Goal: Information Seeking & Learning: Learn about a topic

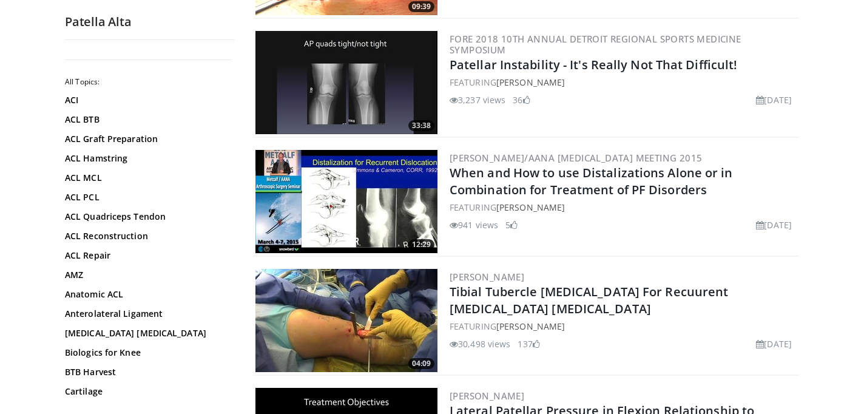
scroll to position [1586, 0]
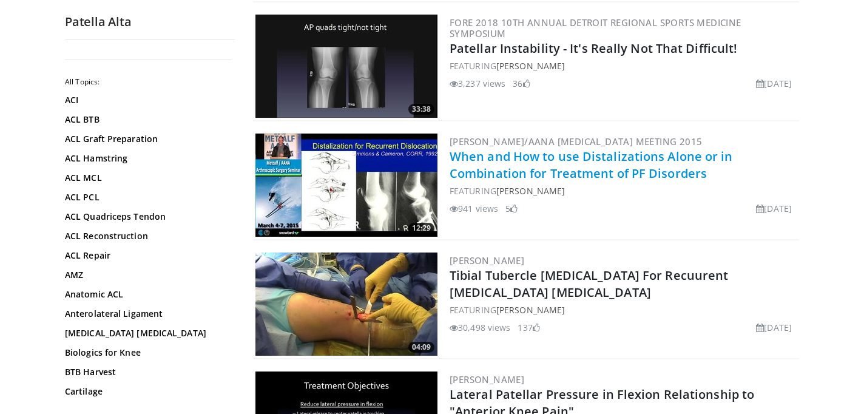
click at [525, 155] on link "When and How to use Distalizations Alone or in Combination for Treatment of PF …" at bounding box center [590, 164] width 283 height 33
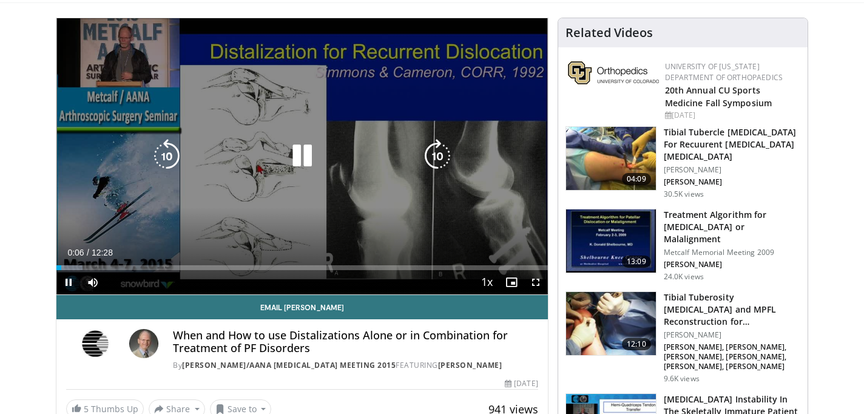
scroll to position [106, 0]
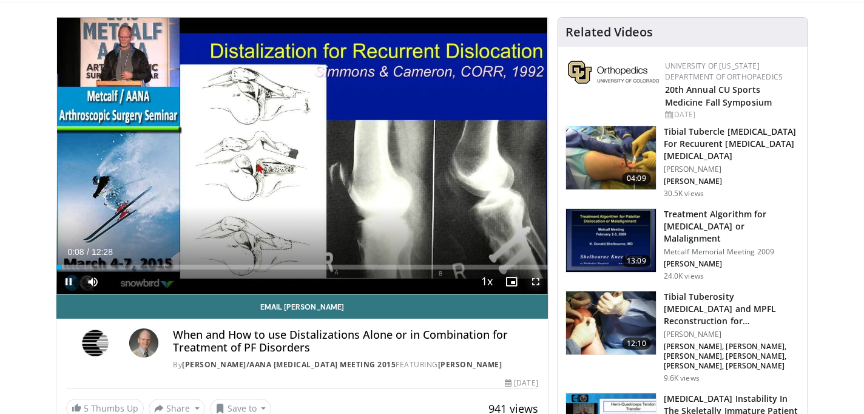
click at [537, 283] on span "Video Player" at bounding box center [535, 281] width 24 height 24
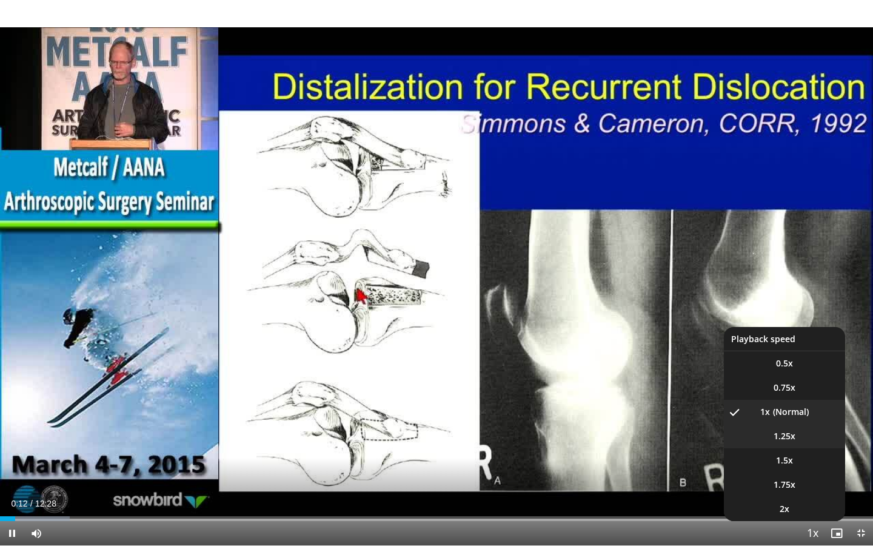
click at [796, 413] on li "1.25x" at bounding box center [784, 436] width 121 height 24
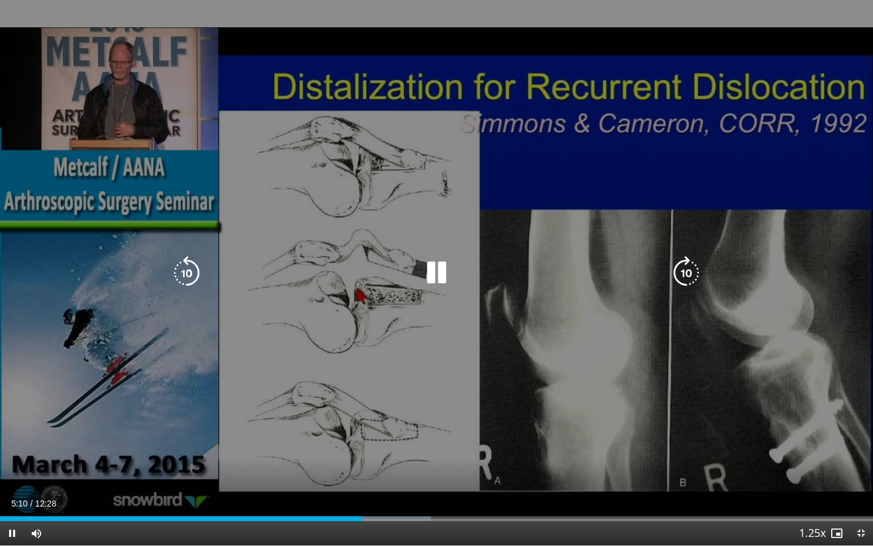
click at [442, 272] on icon "Video Player" at bounding box center [437, 273] width 34 height 34
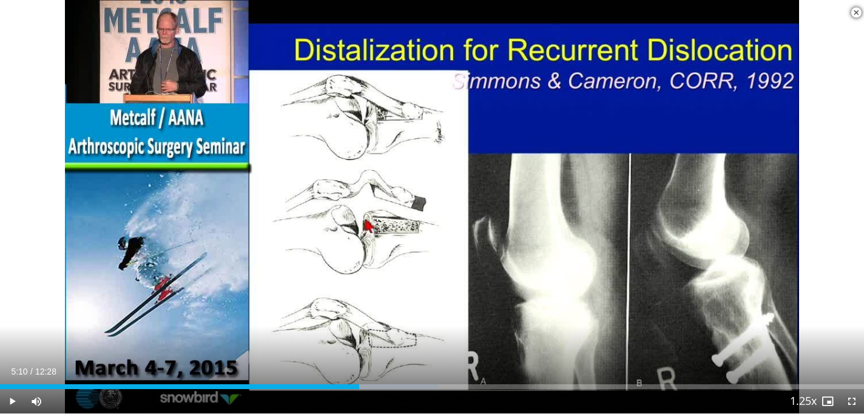
scroll to position [0, 0]
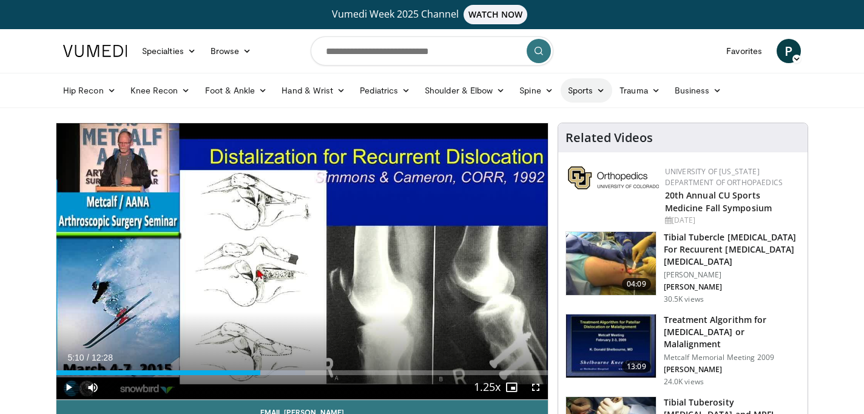
click at [591, 97] on link "Sports" at bounding box center [586, 90] width 52 height 24
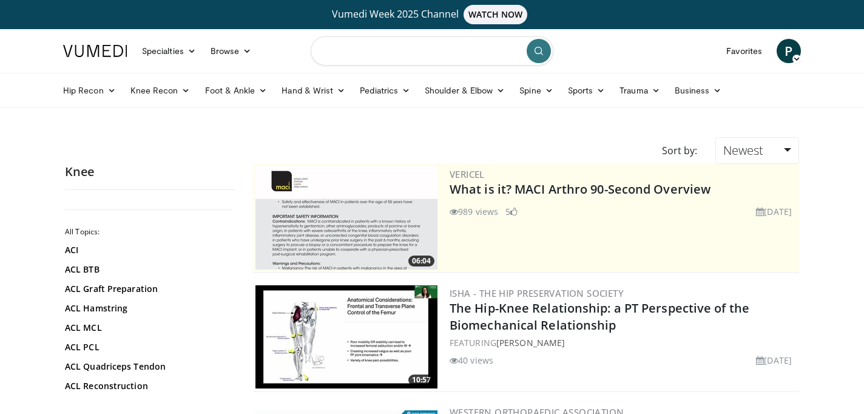
click at [382, 53] on input "Search topics, interventions" at bounding box center [432, 50] width 243 height 29
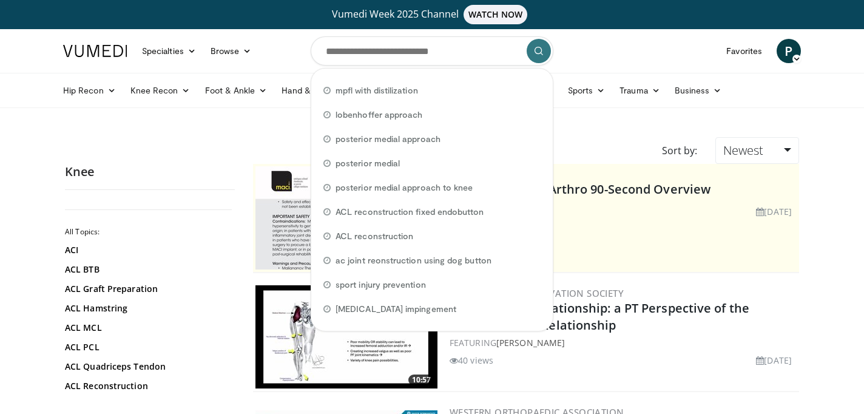
click at [582, 378] on div "ISHA - The Hip Preservation Society The Hip-Knee Relationship: a PT Perspective…" at bounding box center [622, 336] width 347 height 103
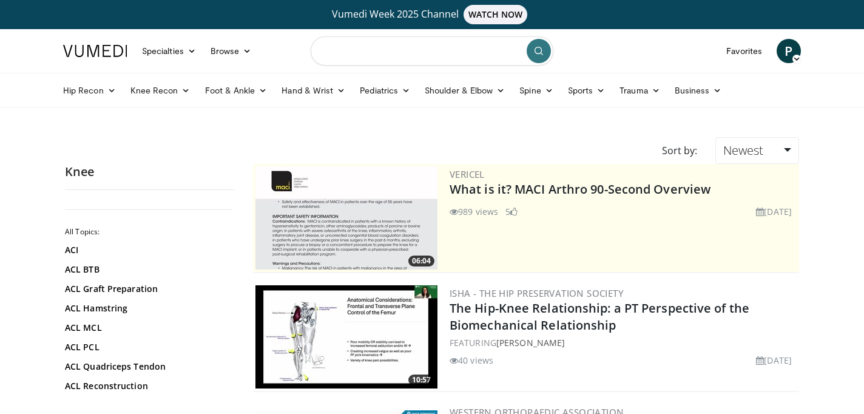
click at [399, 53] on input "Search topics, interventions" at bounding box center [432, 50] width 243 height 29
type input "**********"
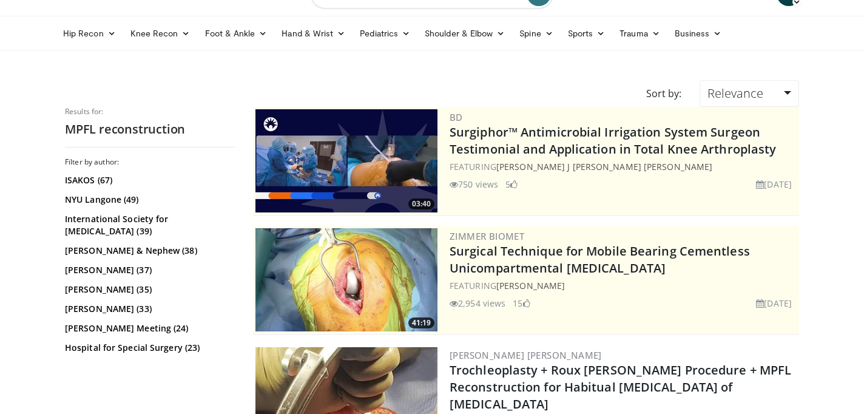
scroll to position [59, 0]
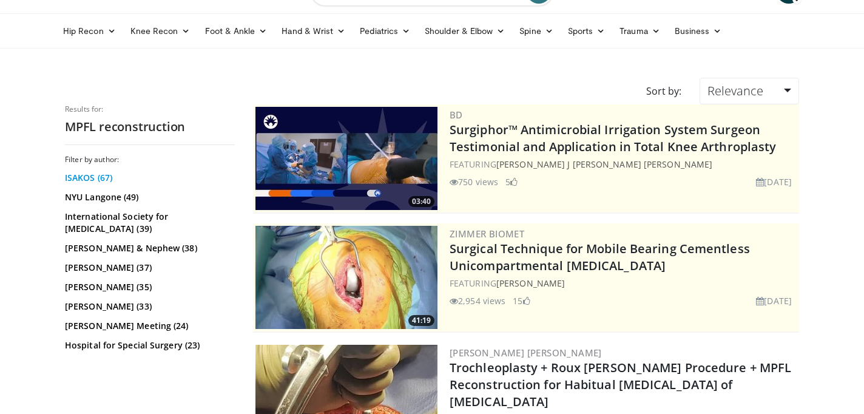
click at [79, 176] on link "ISAKOS (67)" at bounding box center [148, 178] width 167 height 12
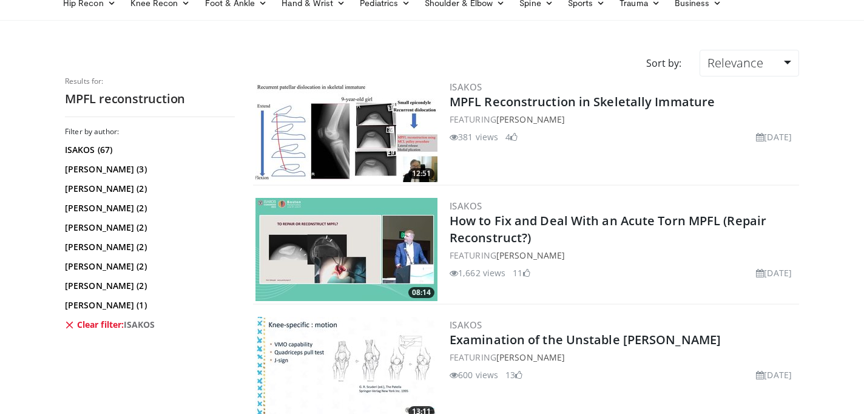
scroll to position [71, 0]
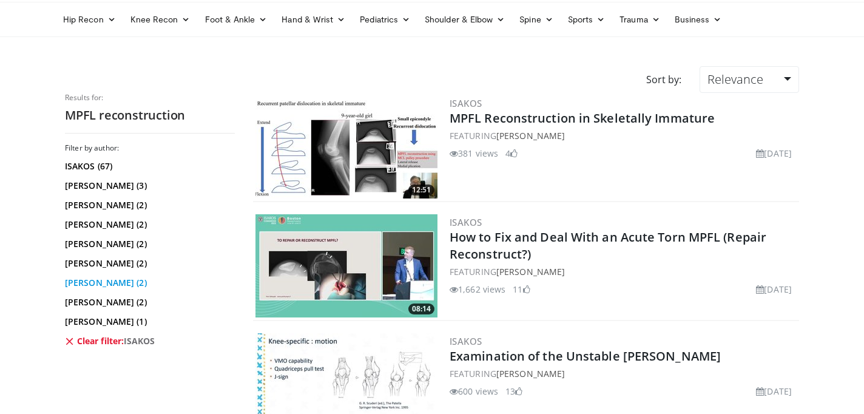
click at [115, 284] on link "[PERSON_NAME] (2)" at bounding box center [148, 283] width 167 height 12
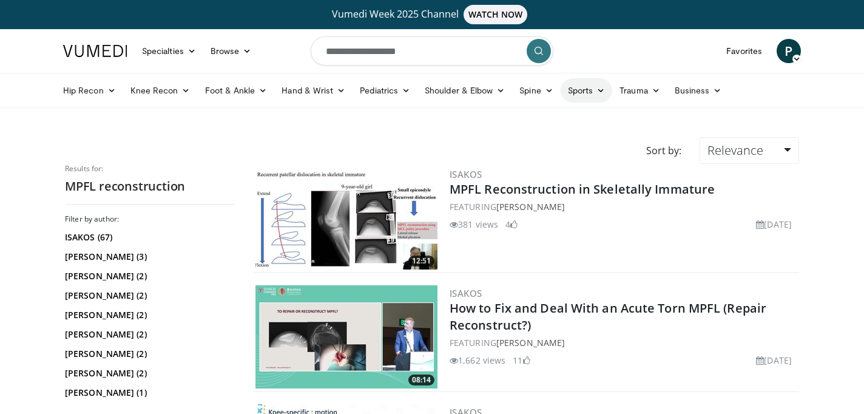
click at [599, 90] on icon at bounding box center [600, 90] width 8 height 8
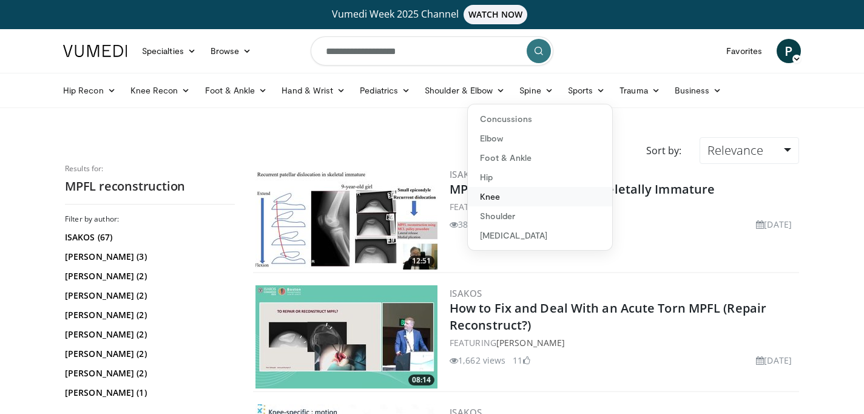
click at [563, 190] on link "Knee" at bounding box center [540, 196] width 144 height 19
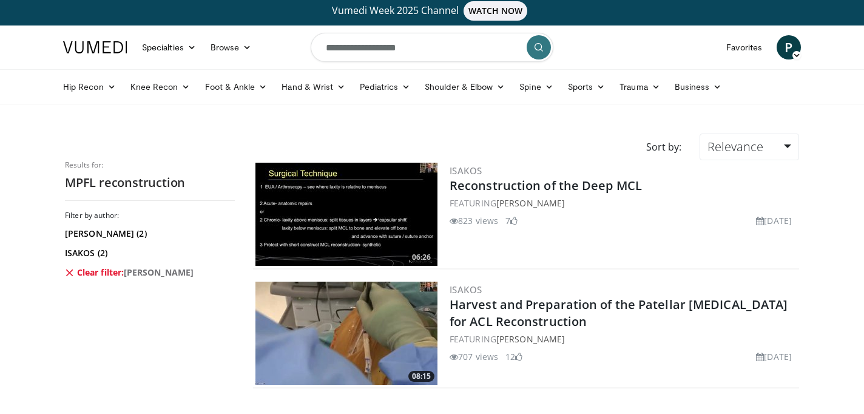
scroll to position [5, 0]
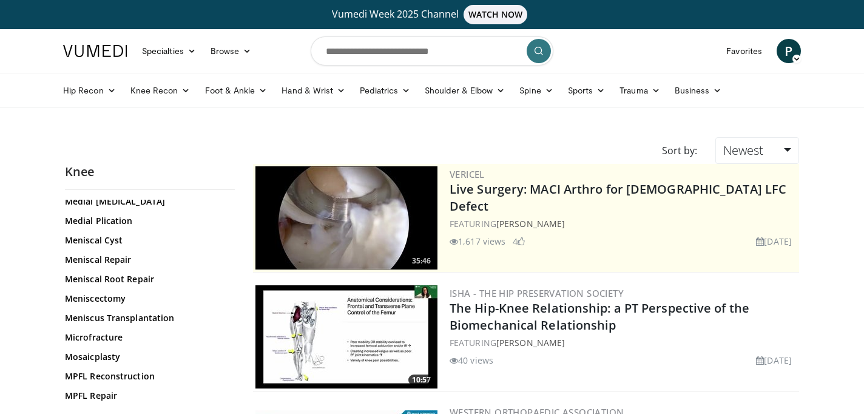
scroll to position [852, 0]
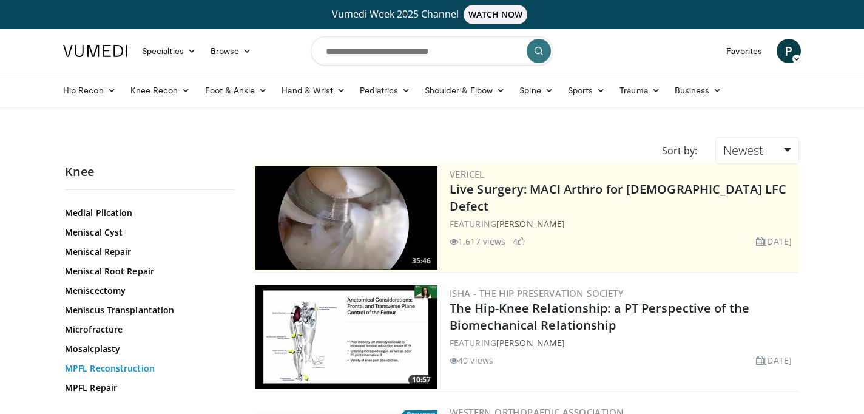
click at [119, 370] on link "MPFL Reconstruction" at bounding box center [147, 368] width 164 height 12
click at [111, 371] on link "MPFL Reconstruction" at bounding box center [147, 368] width 164 height 12
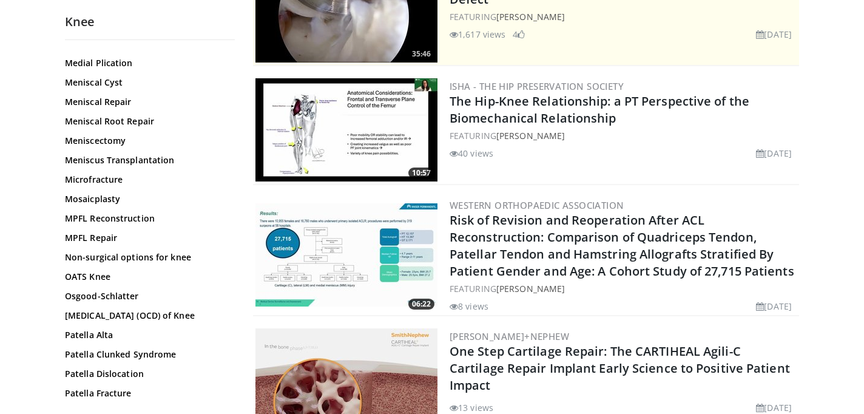
scroll to position [209, 0]
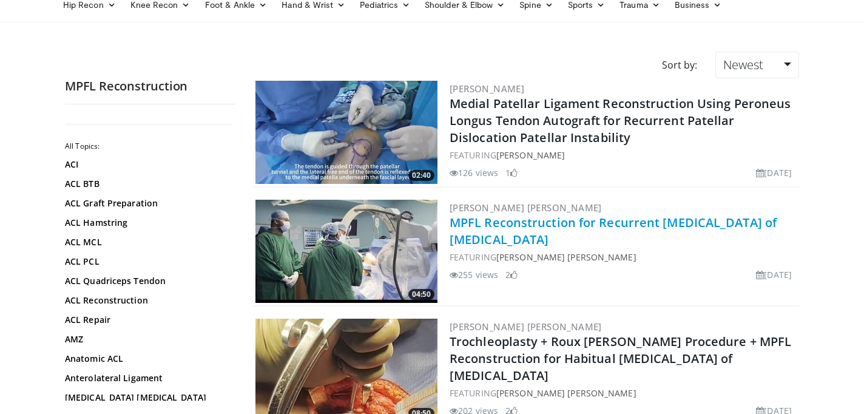
scroll to position [89, 0]
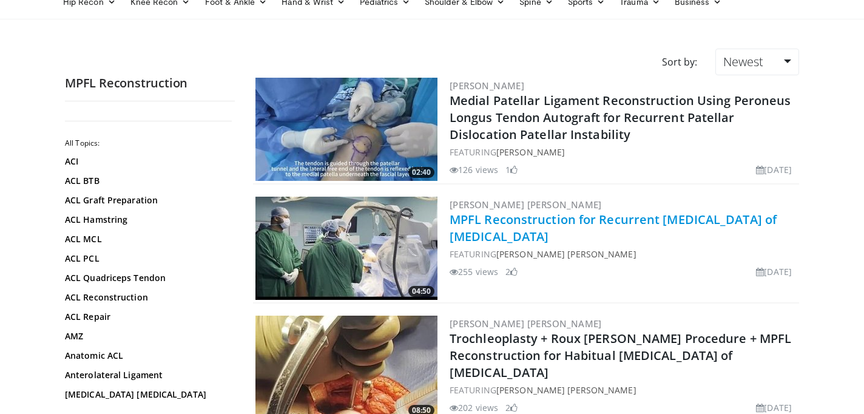
click at [602, 217] on link "MPFL Reconstruction for Recurrent Dislocation of Patella" at bounding box center [612, 227] width 327 height 33
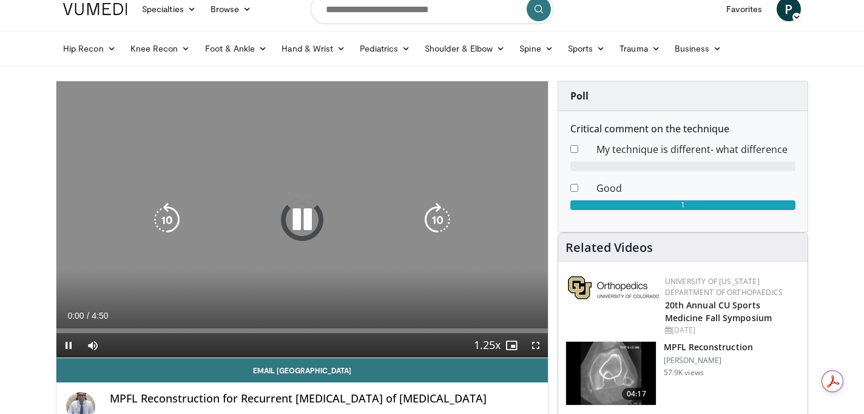
scroll to position [49, 0]
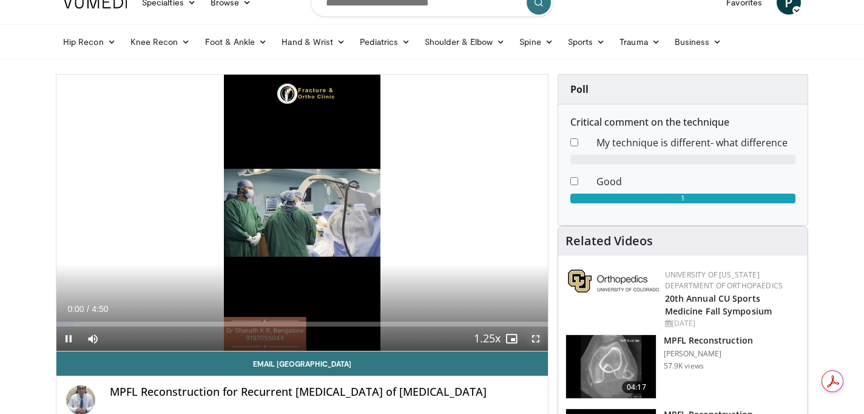
click at [537, 341] on span "Video Player" at bounding box center [535, 338] width 24 height 24
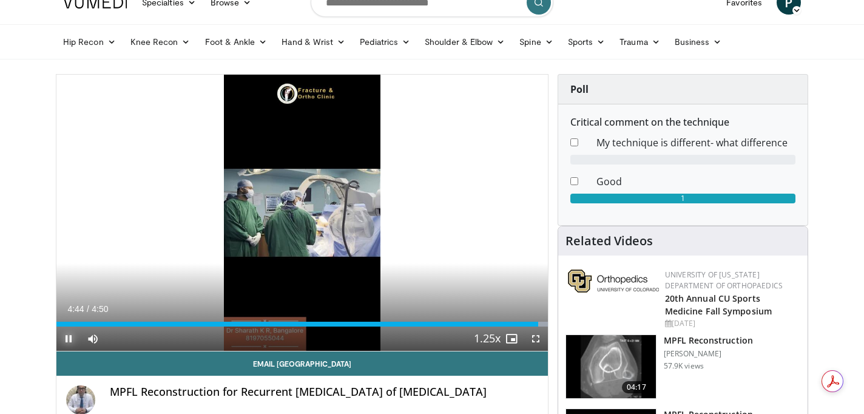
click at [64, 336] on span "Video Player" at bounding box center [68, 338] width 24 height 24
